Goal: Download file/media

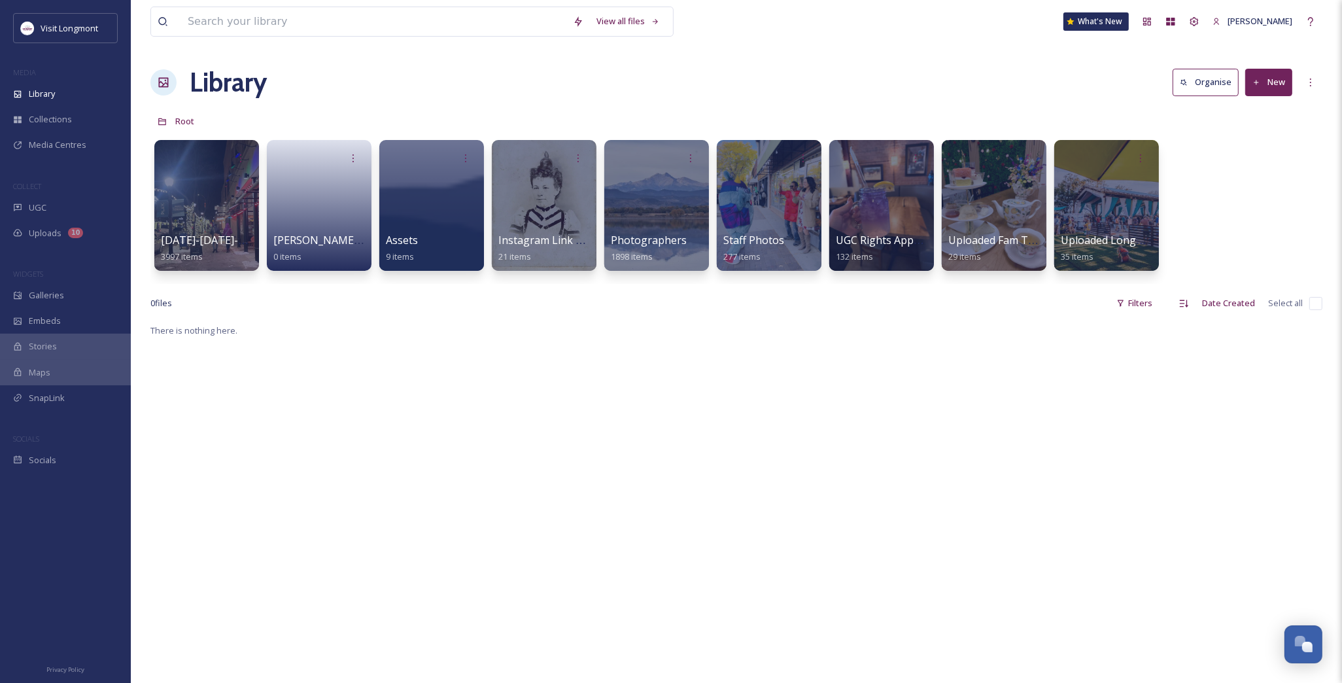
scroll to position [141, 0]
click at [867, 203] on div at bounding box center [881, 205] width 107 height 133
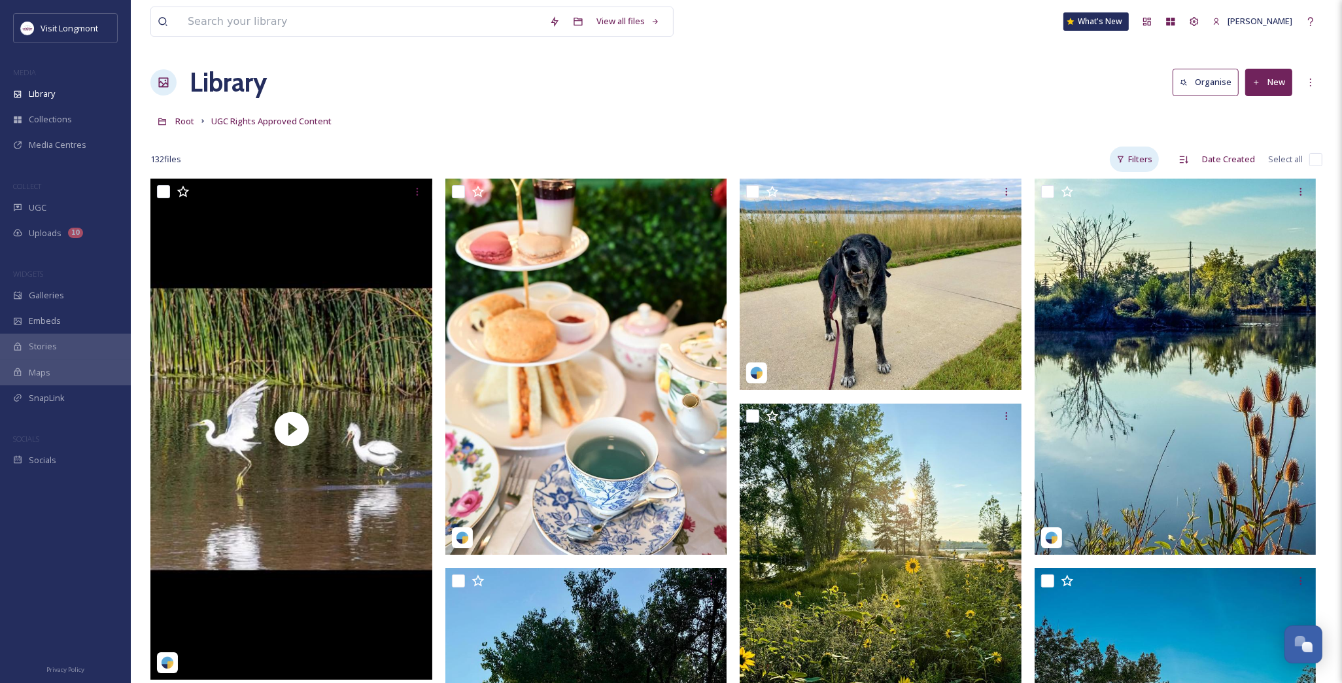
click at [1147, 160] on div "Filters" at bounding box center [1134, 160] width 49 height 26
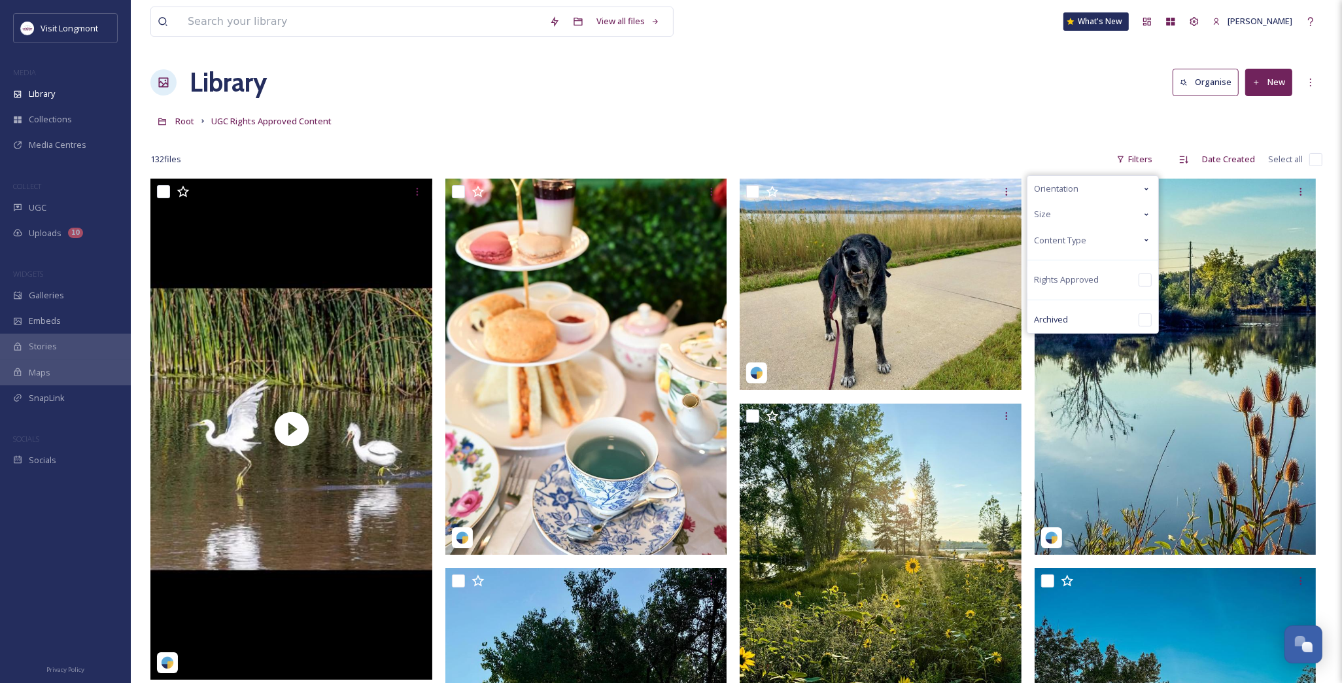
click at [1134, 239] on div "Content Type" at bounding box center [1093, 241] width 131 height 26
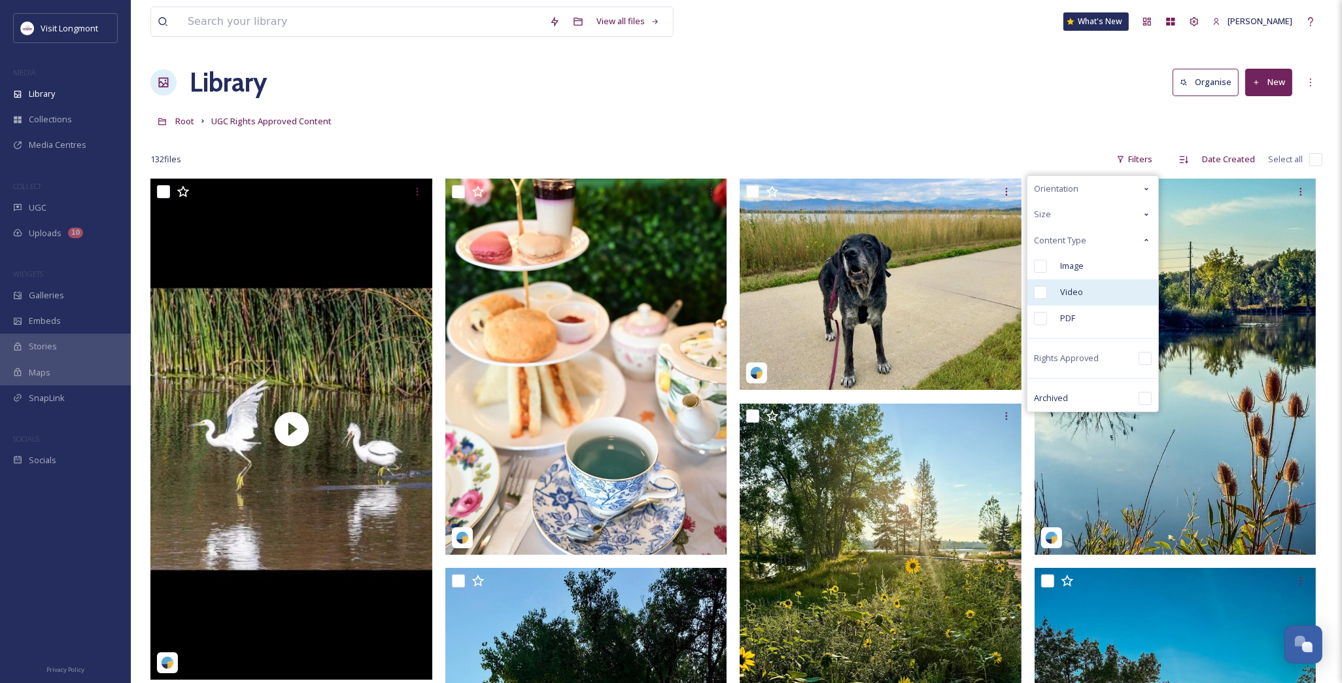
click at [1047, 289] on input "checkbox" at bounding box center [1040, 292] width 13 height 13
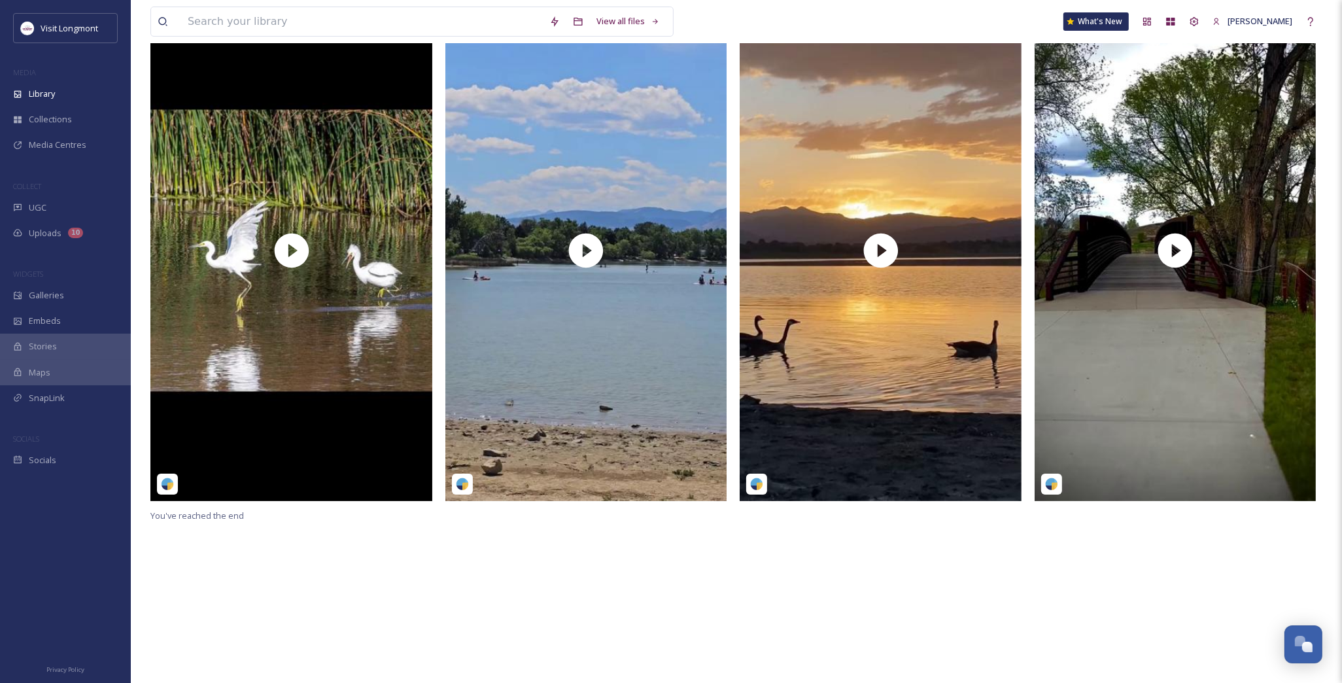
scroll to position [106, 0]
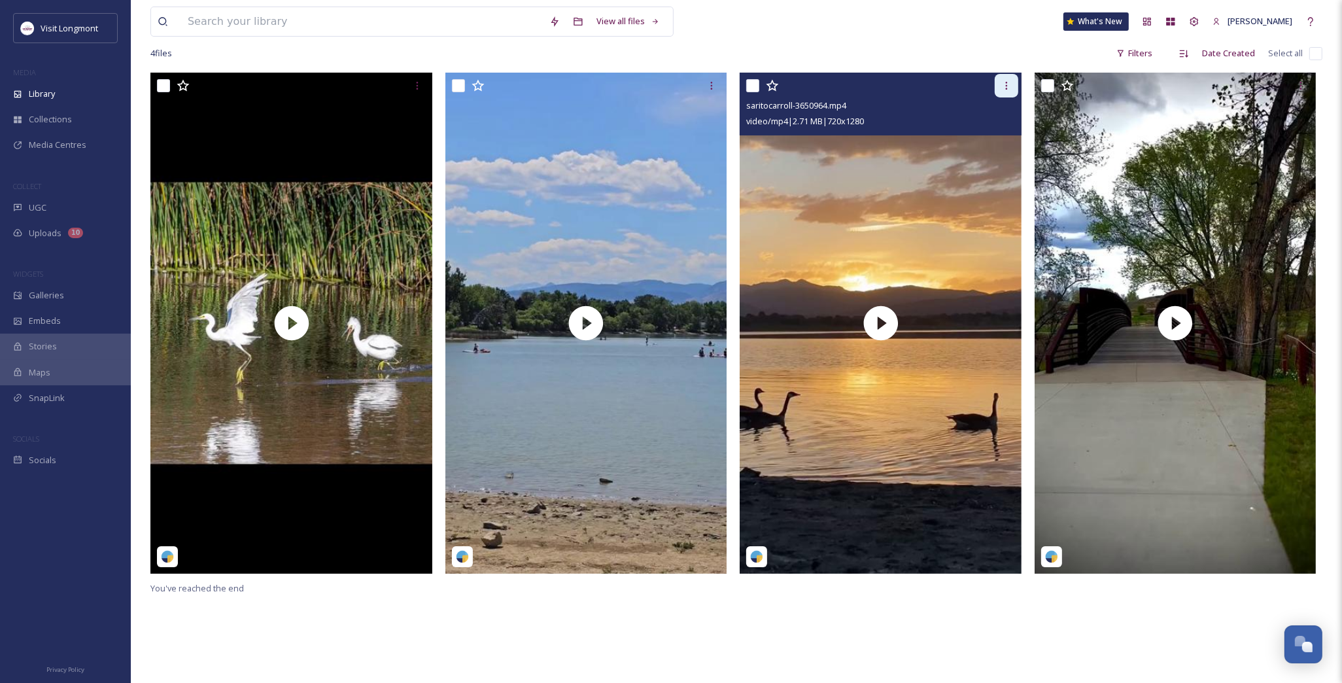
click at [1005, 87] on icon at bounding box center [1006, 85] width 10 height 10
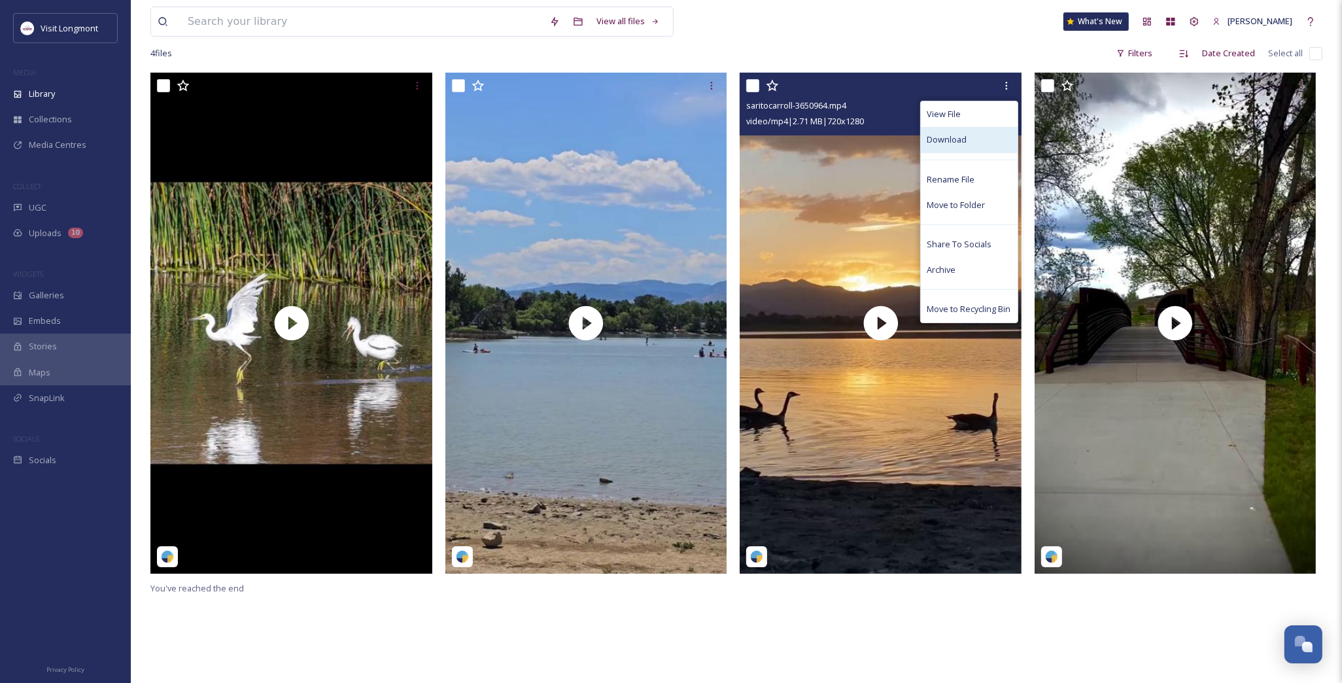
click at [958, 136] on span "Download" at bounding box center [947, 139] width 40 height 12
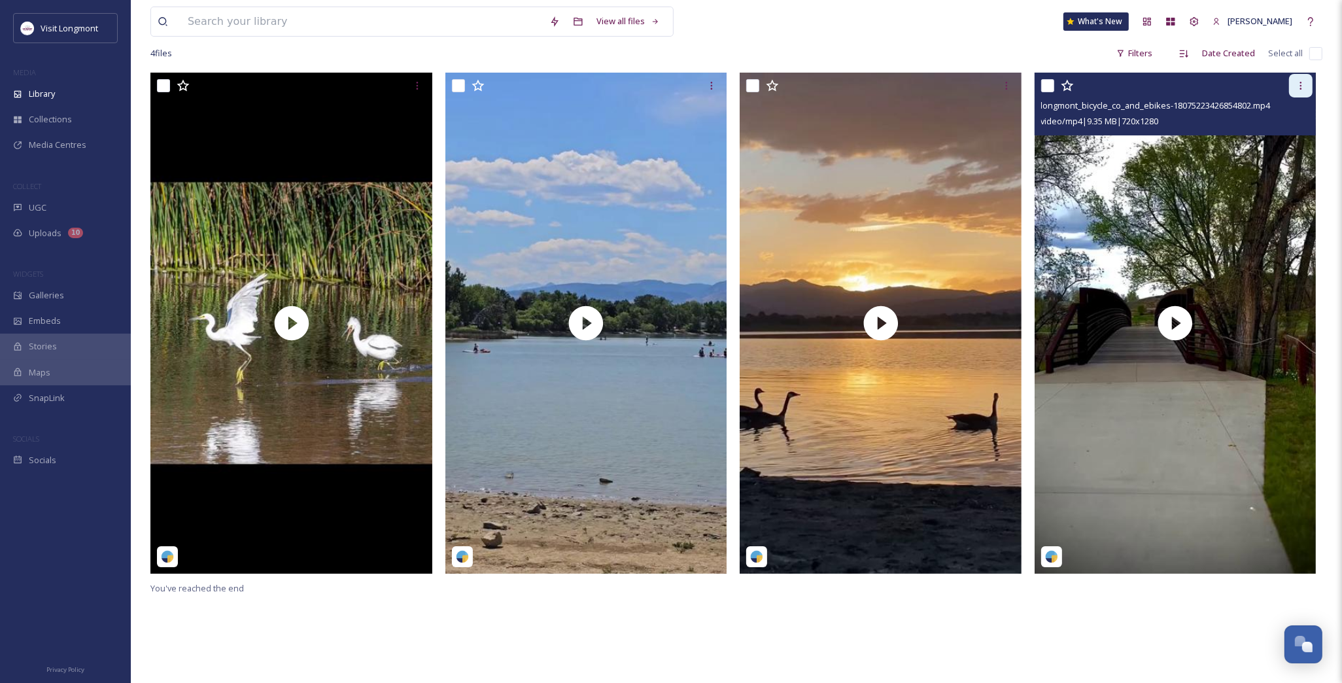
click at [1298, 87] on icon at bounding box center [1301, 85] width 10 height 10
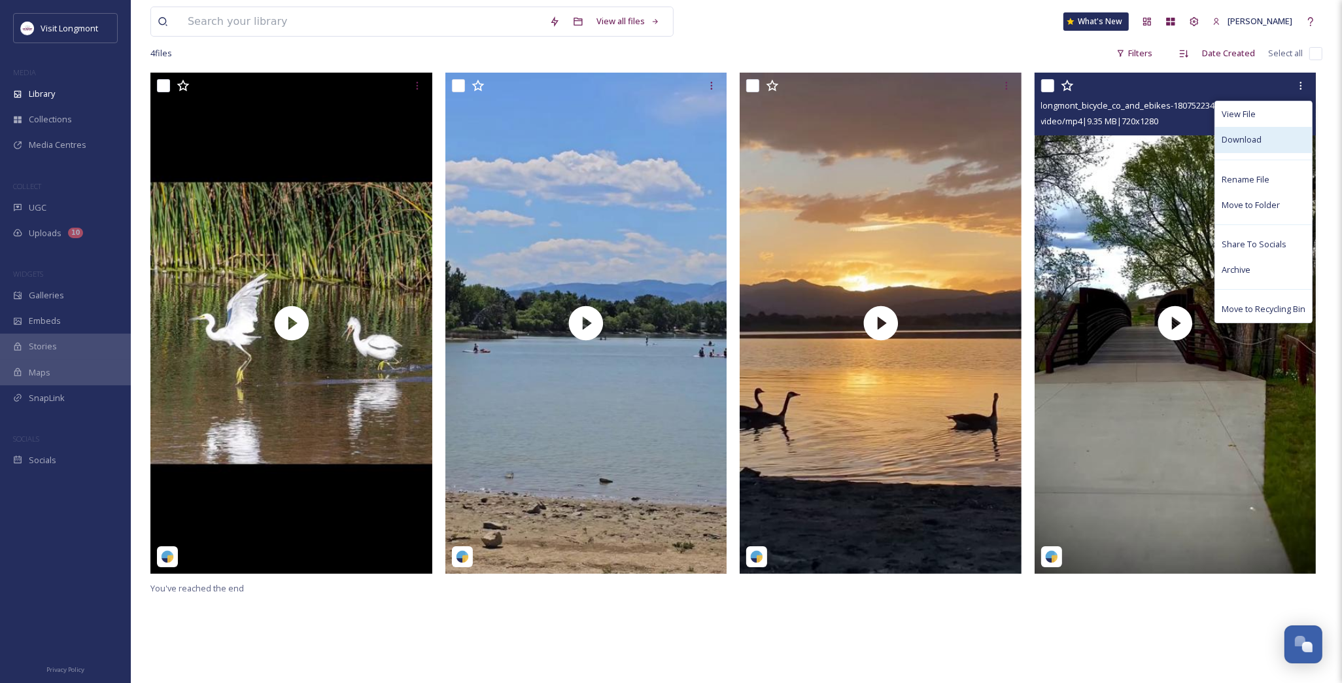
click at [1241, 140] on span "Download" at bounding box center [1242, 139] width 40 height 12
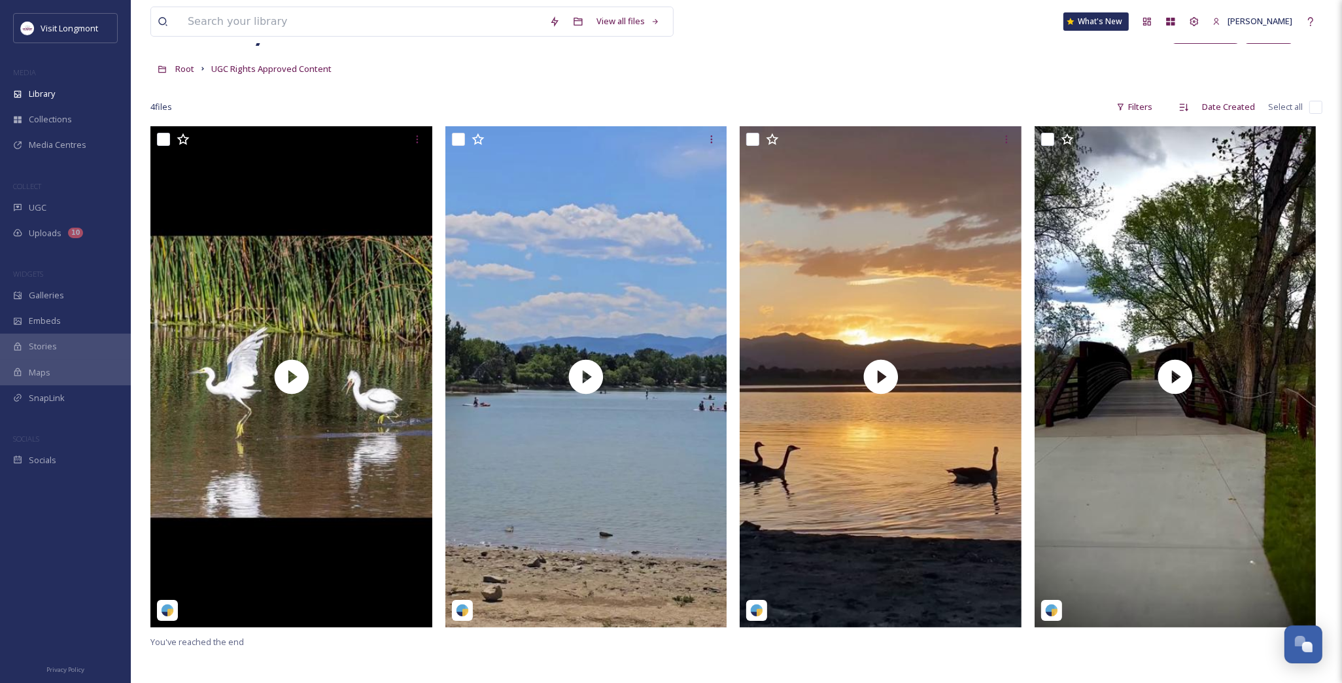
scroll to position [0, 0]
